Goal: Task Accomplishment & Management: Complete application form

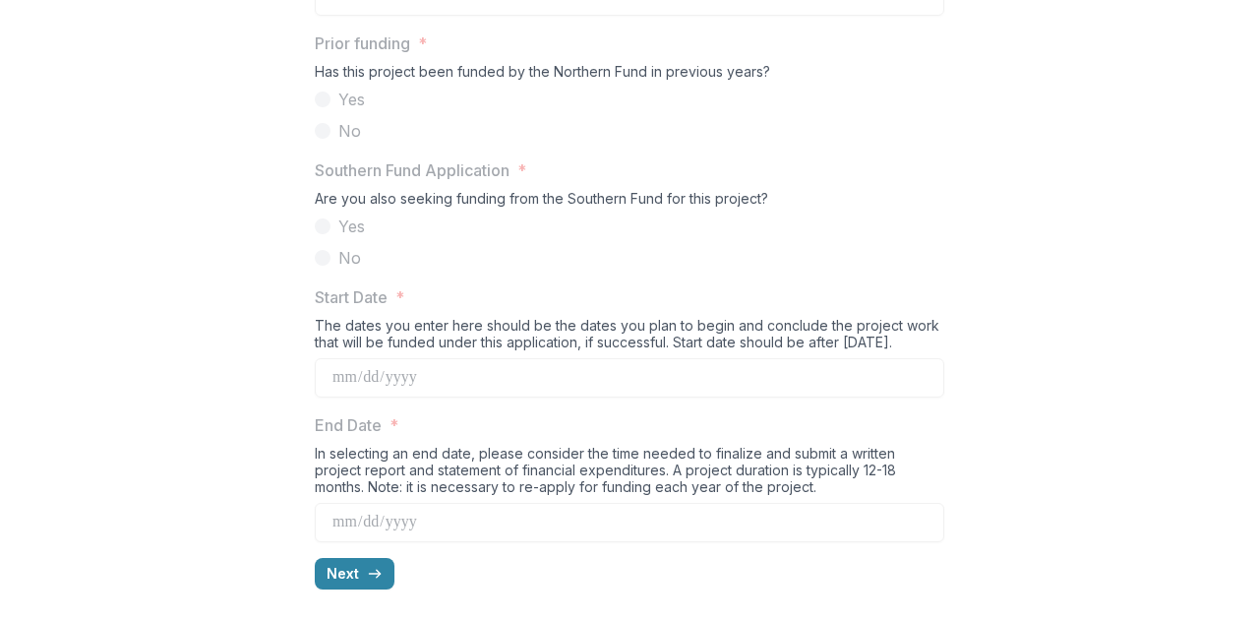
scroll to position [2028, 0]
click at [367, 577] on icon "button" at bounding box center [375, 574] width 16 height 16
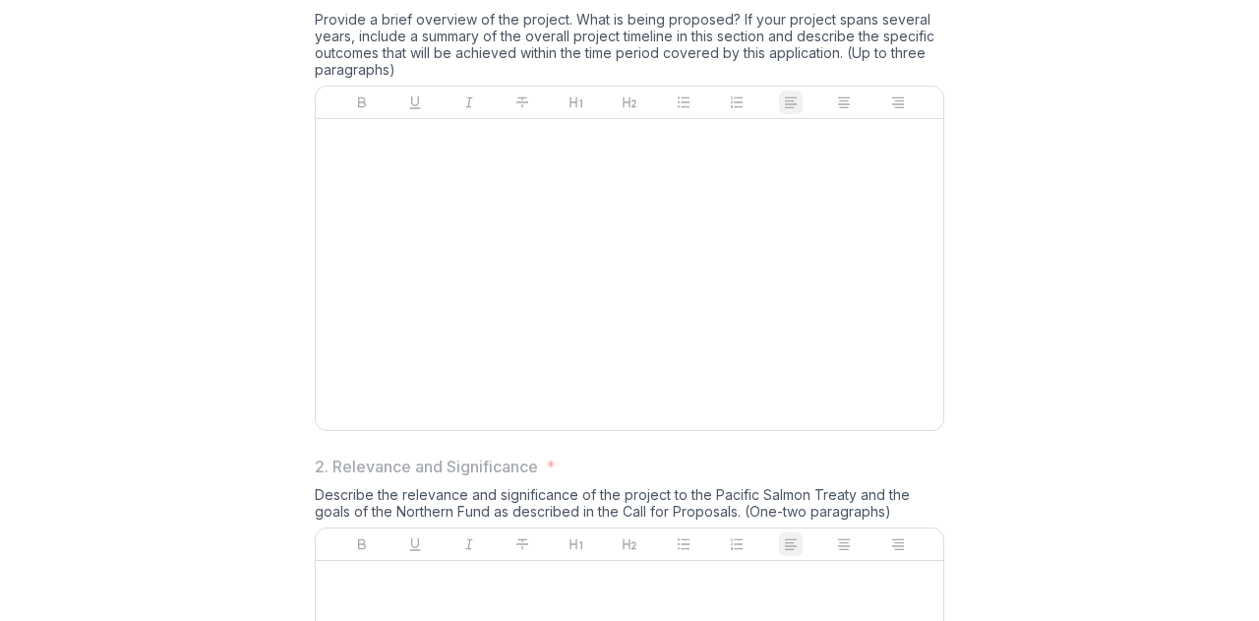
scroll to position [293, 0]
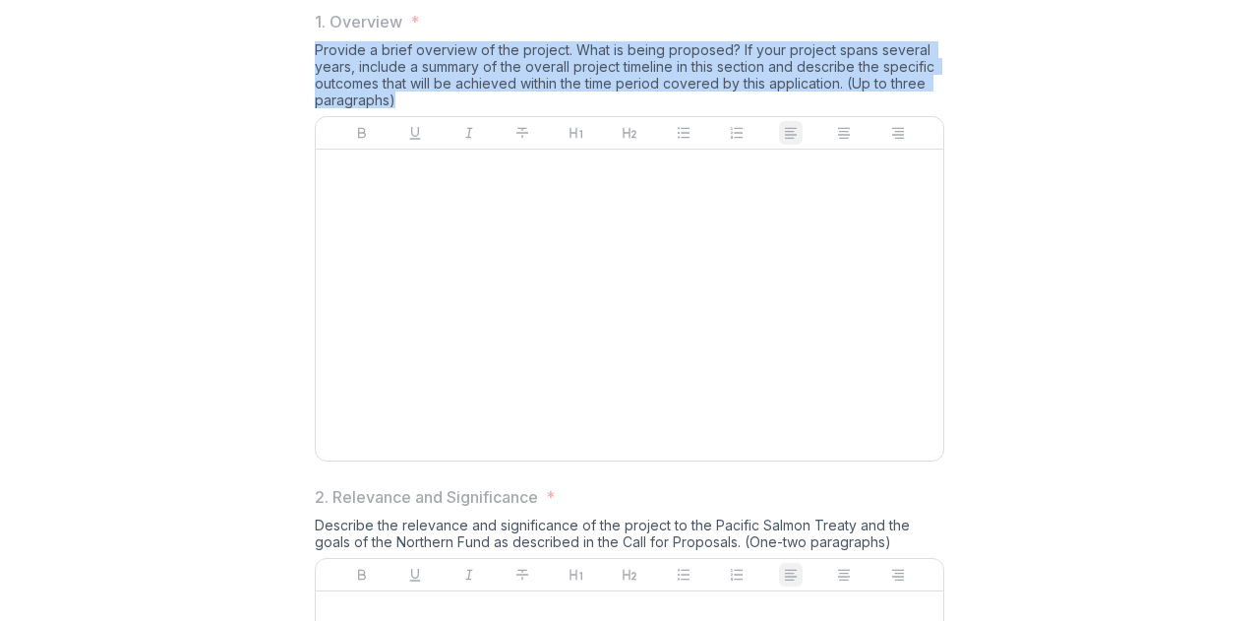
drag, startPoint x: 393, startPoint y: 253, endPoint x: 298, endPoint y: 204, distance: 107.3
copy div "Provide a brief overview of the project. What is being proposed? If your projec…"
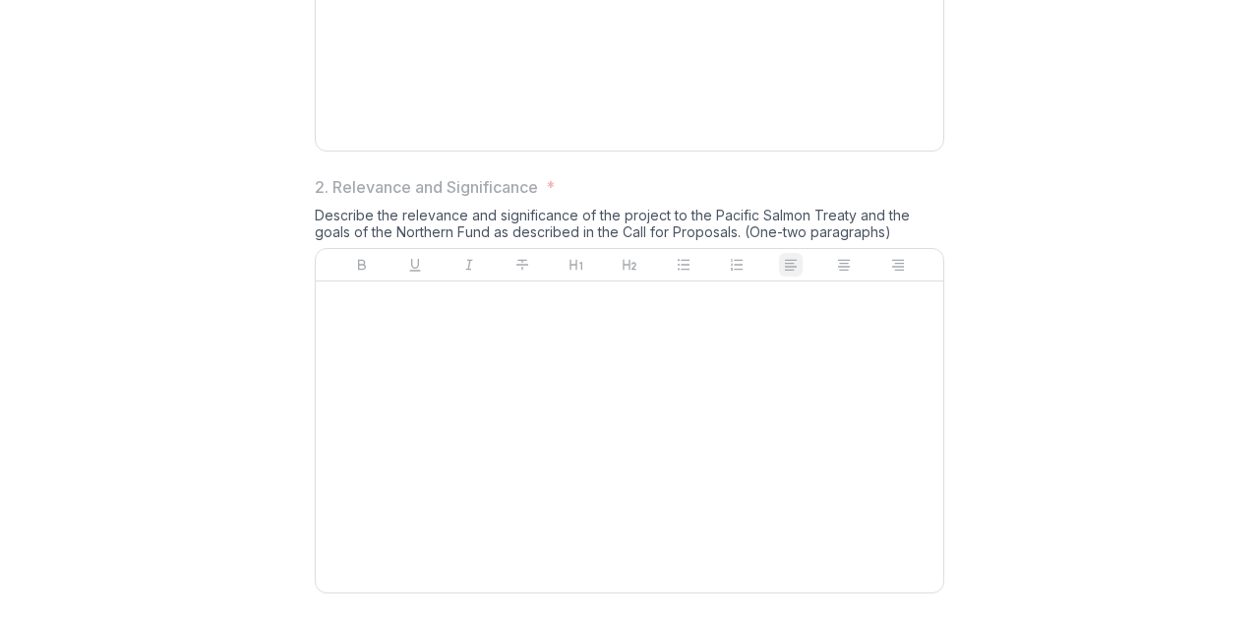
scroll to position [658, 0]
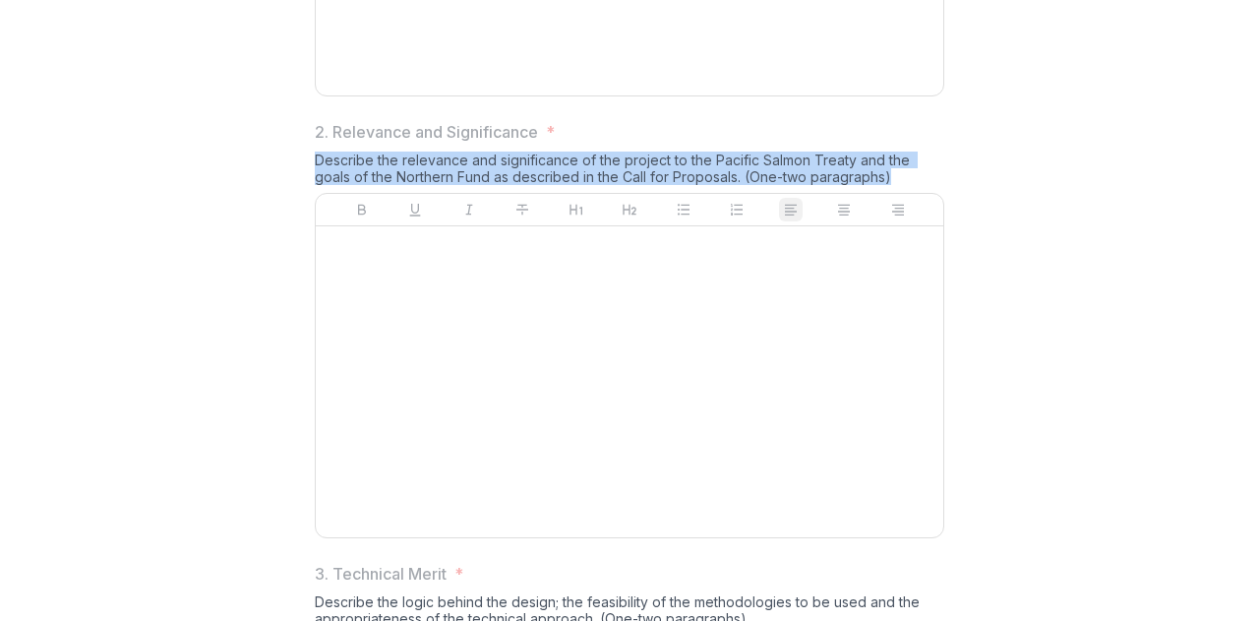
drag, startPoint x: 313, startPoint y: 302, endPoint x: 902, endPoint y: 321, distance: 589.4
click at [902, 193] on div "Describe the relevance and significance of the project to the Pacific Salmon Tr…" at bounding box center [629, 171] width 629 height 41
copy div "Describe the relevance and significance of the project to the Pacific Salmon Tr…"
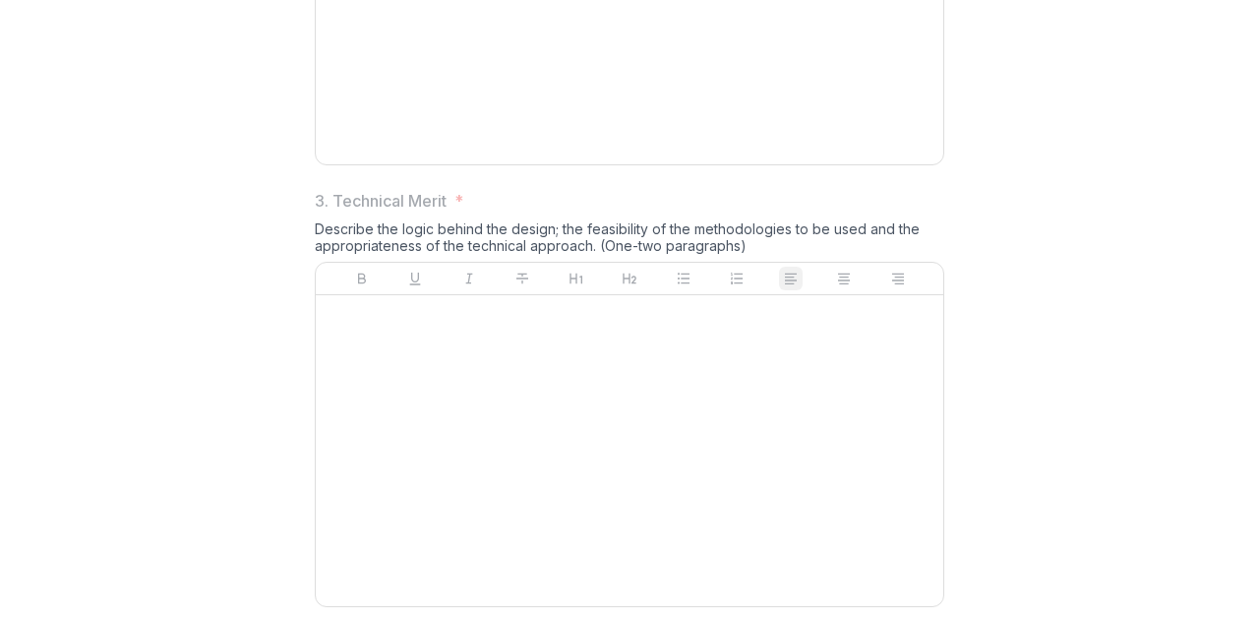
scroll to position [1032, 0]
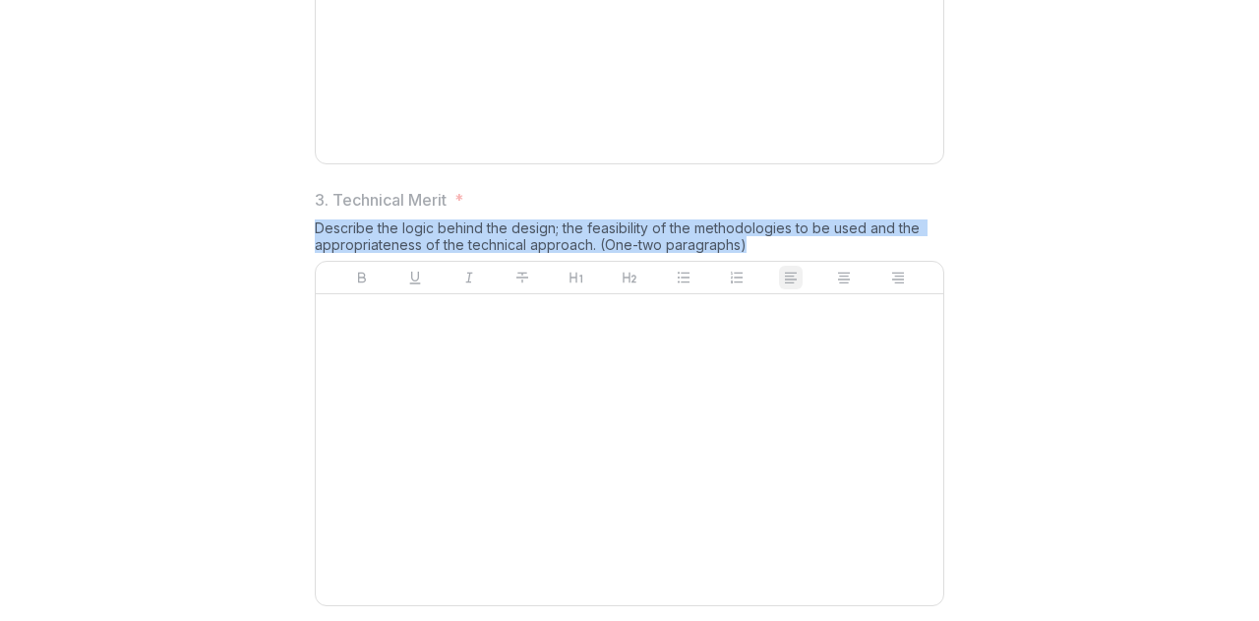
drag, startPoint x: 742, startPoint y: 388, endPoint x: 307, endPoint y: 373, distance: 435.0
click at [307, 373] on div "1. Overview * Provide a brief overview of the project. What is being proposed? …" at bounding box center [629, 602] width 661 height 2695
copy div "Describe the logic behind the design; the feasibility of the methodologies to b…"
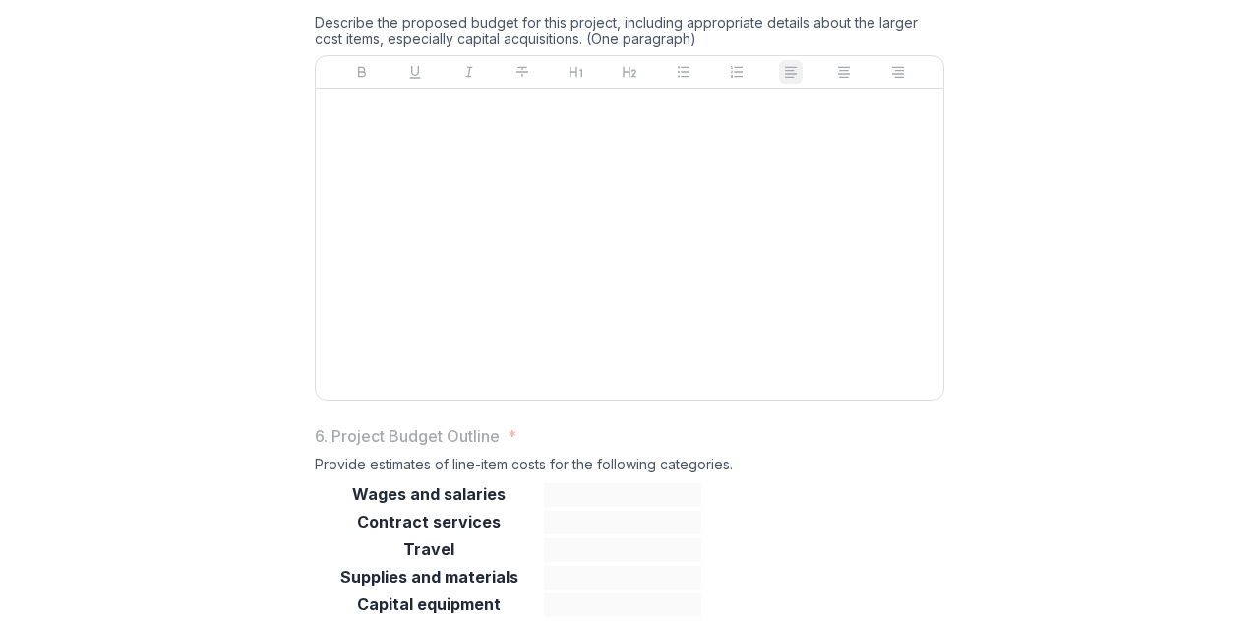
scroll to position [2117, 0]
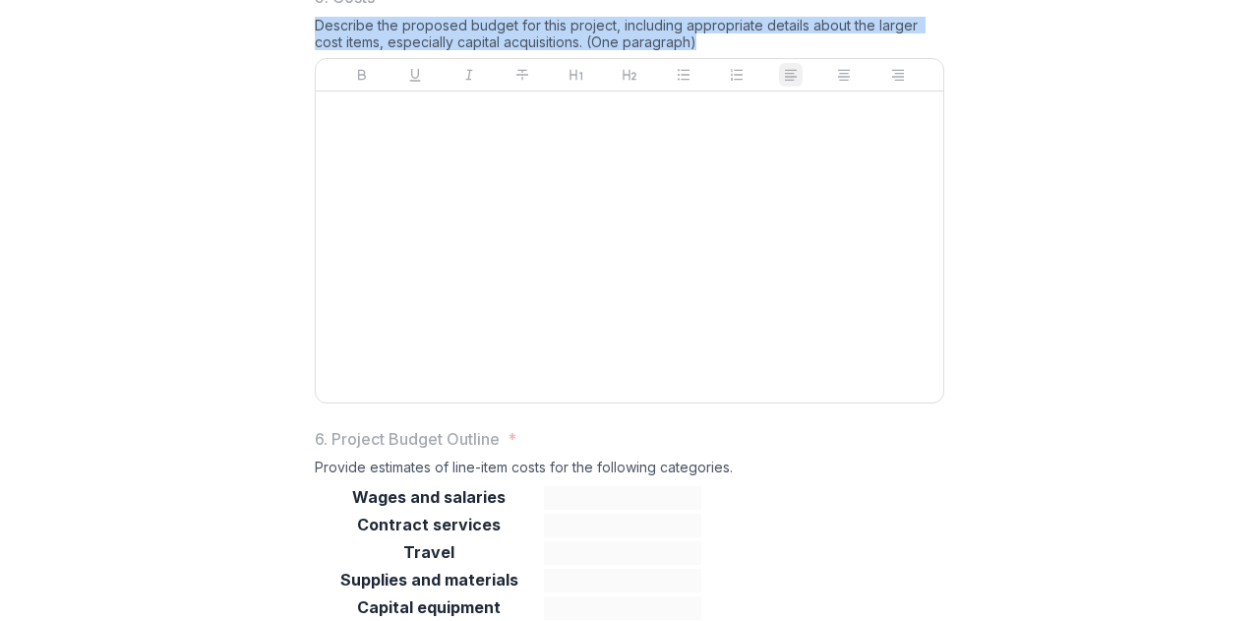
drag, startPoint x: 677, startPoint y: 186, endPoint x: 262, endPoint y: 156, distance: 416.1
copy div "Describe the proposed budget for this project, including appropriate details ab…"
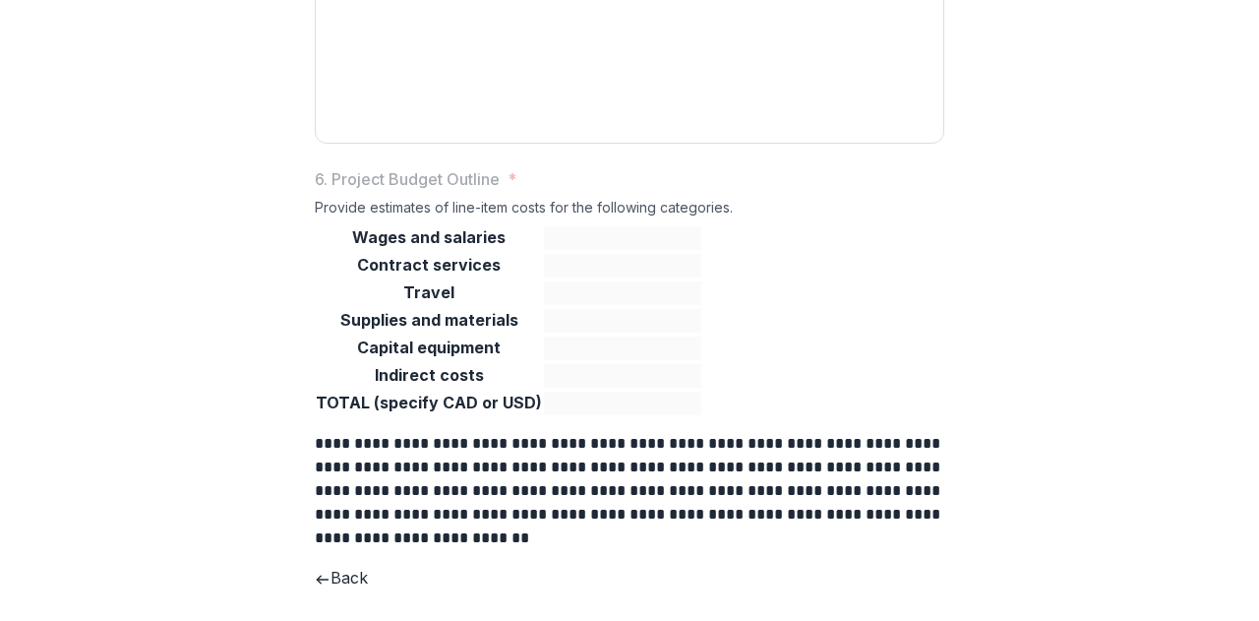
scroll to position [2477, 0]
